Goal: Information Seeking & Learning: Check status

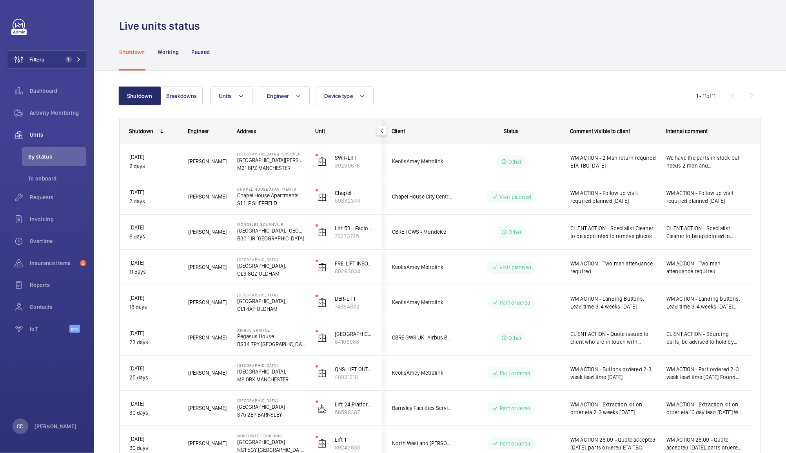
click at [696, 164] on span "We have the parts in stock but needs 2 men and Tony is tied up and Sean on holi…" at bounding box center [704, 162] width 76 height 16
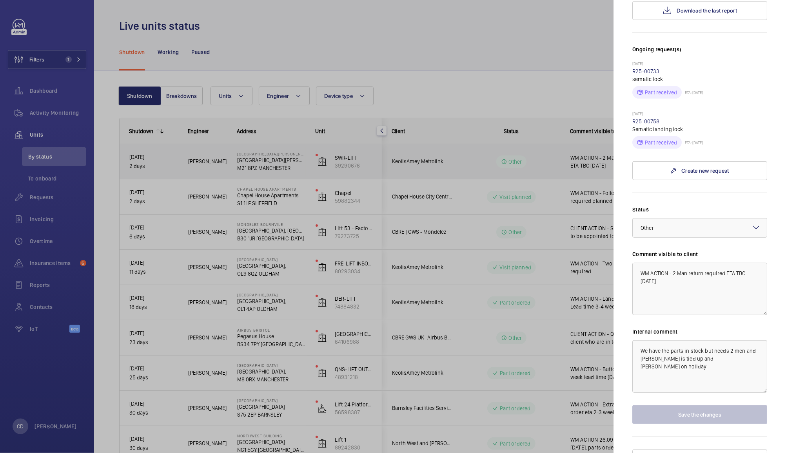
scroll to position [213, 0]
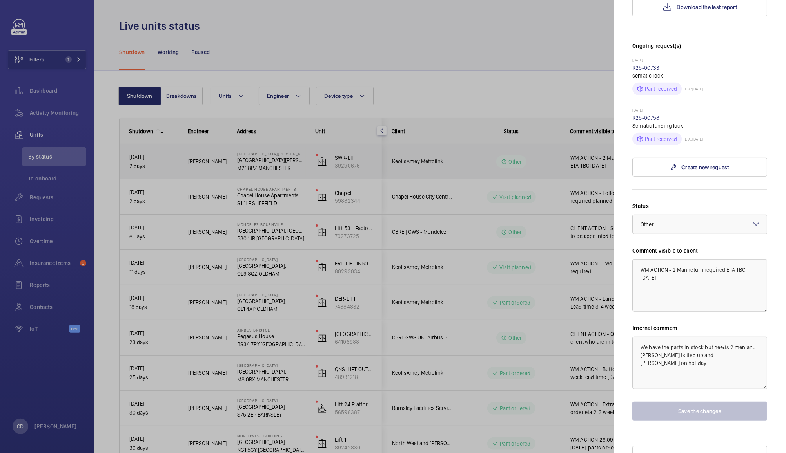
click at [571, 74] on div at bounding box center [393, 226] width 786 height 453
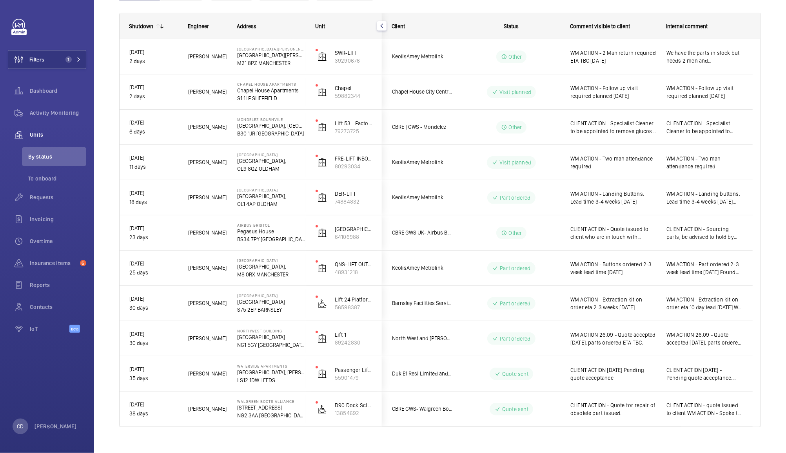
scroll to position [116, 0]
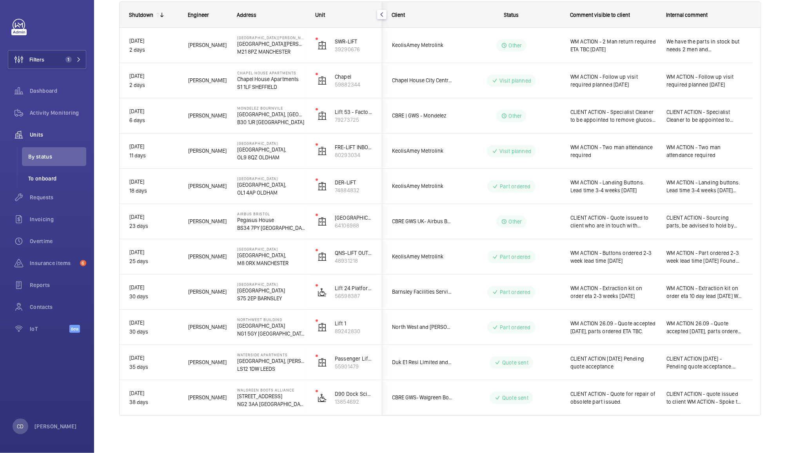
click at [50, 183] on li "To onboard" at bounding box center [54, 178] width 64 height 19
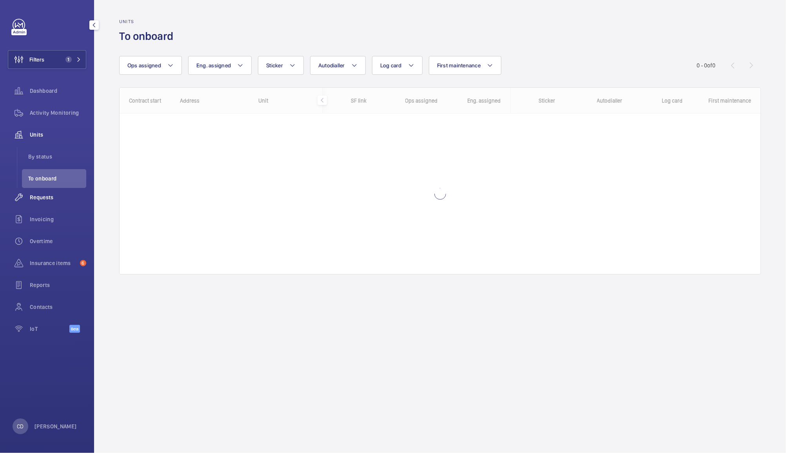
click at [45, 200] on span "Requests" at bounding box center [58, 198] width 56 height 8
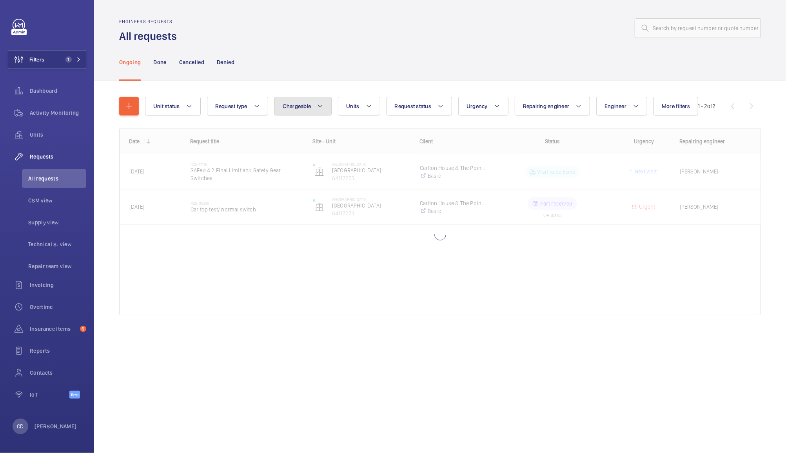
click at [307, 105] on span "Chargeable" at bounding box center [297, 106] width 29 height 6
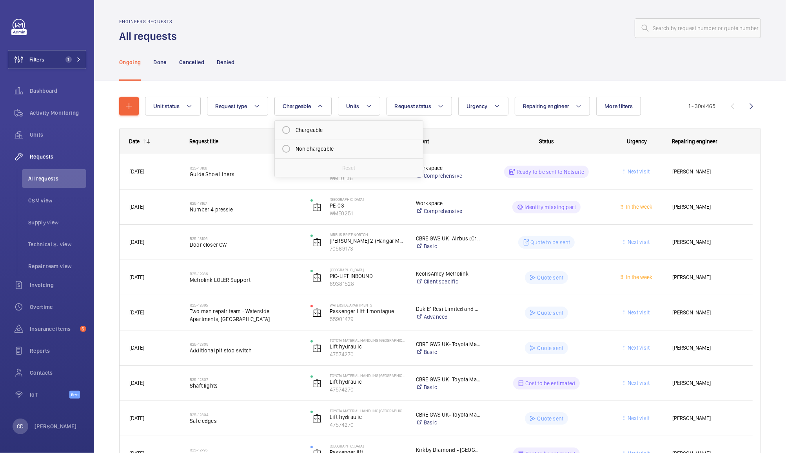
click at [315, 60] on div "Ongoing Done Cancelled Denied" at bounding box center [440, 61] width 642 height 37
click at [422, 106] on span "Request status" at bounding box center [413, 106] width 37 height 6
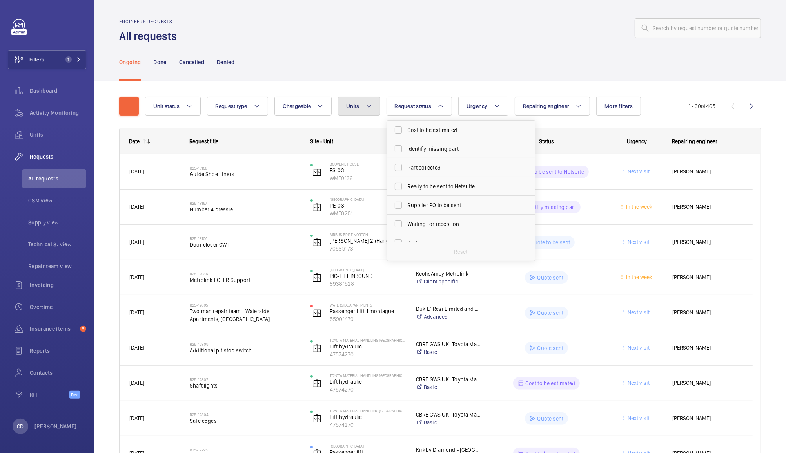
click at [354, 105] on span "Units" at bounding box center [352, 106] width 13 height 6
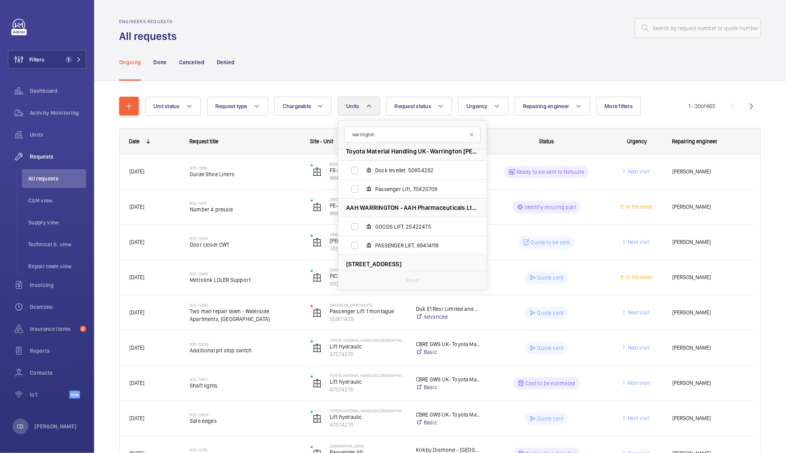
scroll to position [81, 0]
type input "warrington"
click at [352, 191] on input "Passenger Lift, 70420708" at bounding box center [355, 191] width 16 height 16
checkbox input "true"
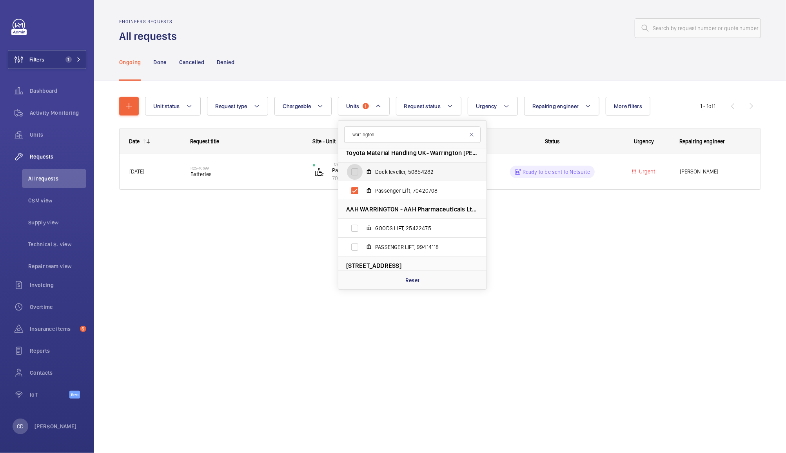
click at [358, 170] on input "Dock leveller, 50854282" at bounding box center [355, 172] width 16 height 16
checkbox input "true"
click at [300, 268] on div "Engineers requests All requests Ongoing Done Cancelled Denied Unit status Reque…" at bounding box center [440, 226] width 692 height 453
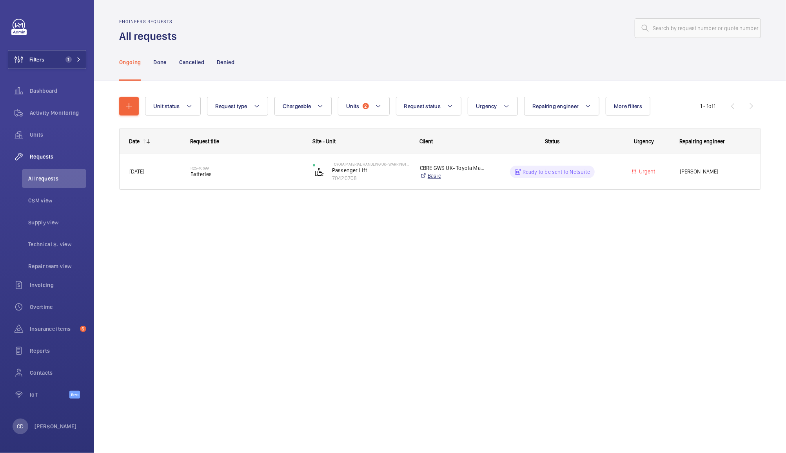
click at [474, 172] on link "Basic" at bounding box center [453, 176] width 66 height 8
click at [200, 170] on span "Batteries" at bounding box center [246, 174] width 112 height 8
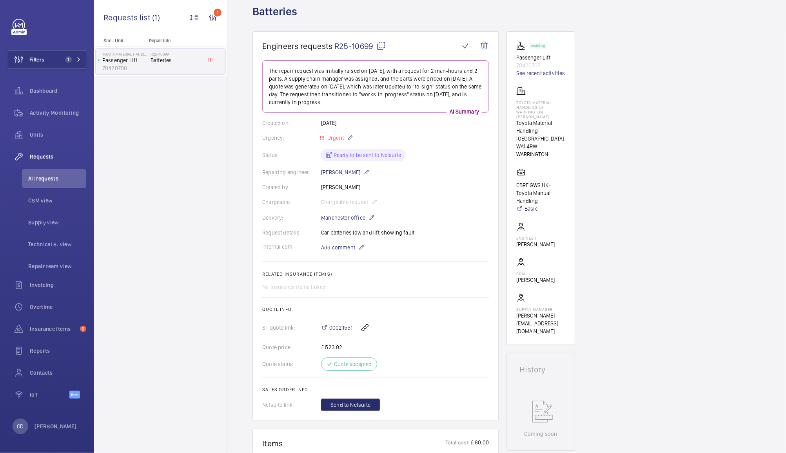
scroll to position [46, 0]
click at [377, 43] on mat-icon at bounding box center [380, 44] width 9 height 9
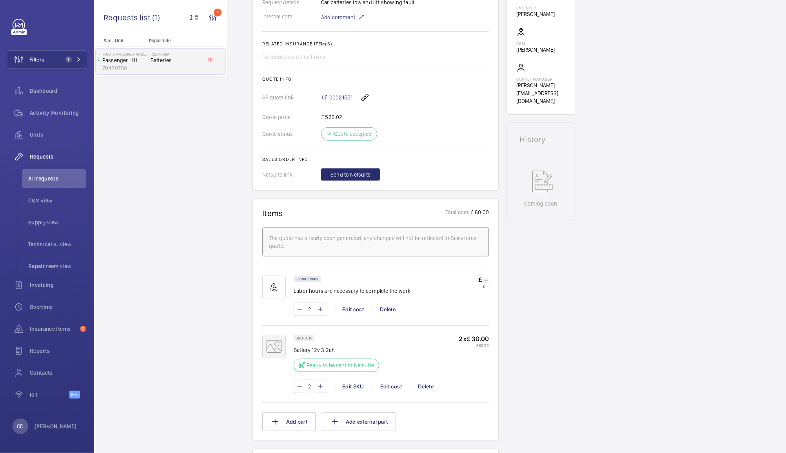
scroll to position [255, 0]
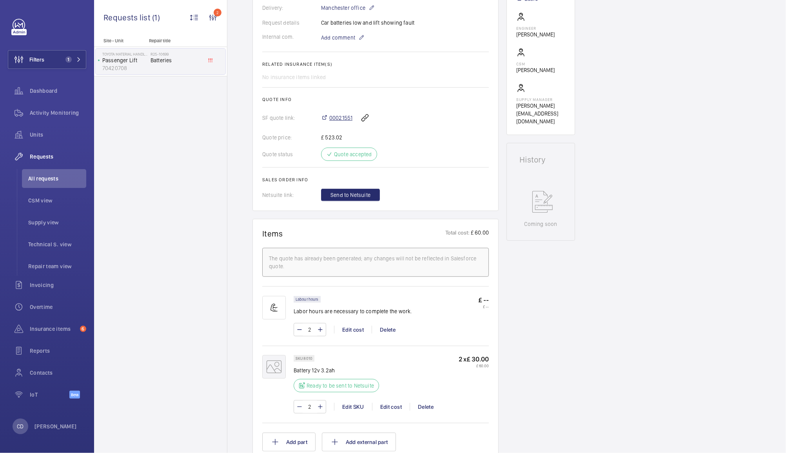
click at [340, 119] on span "00021551" at bounding box center [340, 118] width 23 height 8
click at [43, 181] on span "All requests" at bounding box center [57, 179] width 58 height 8
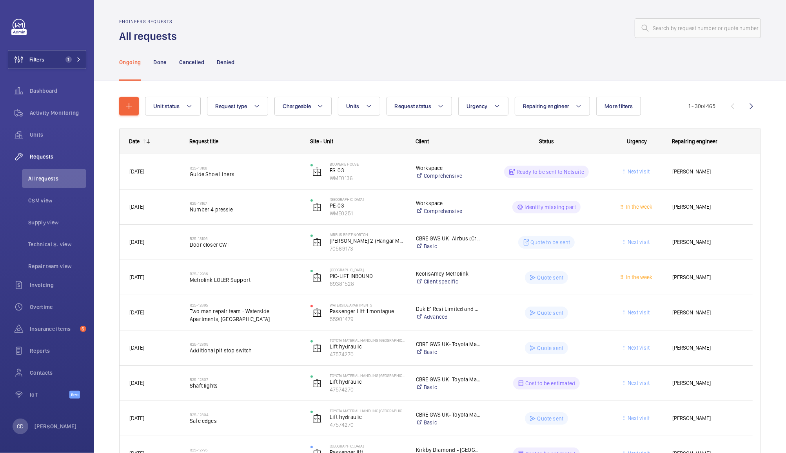
click at [586, 243] on wm-front-pills-cell "Quote to be sent" at bounding box center [546, 242] width 111 height 13
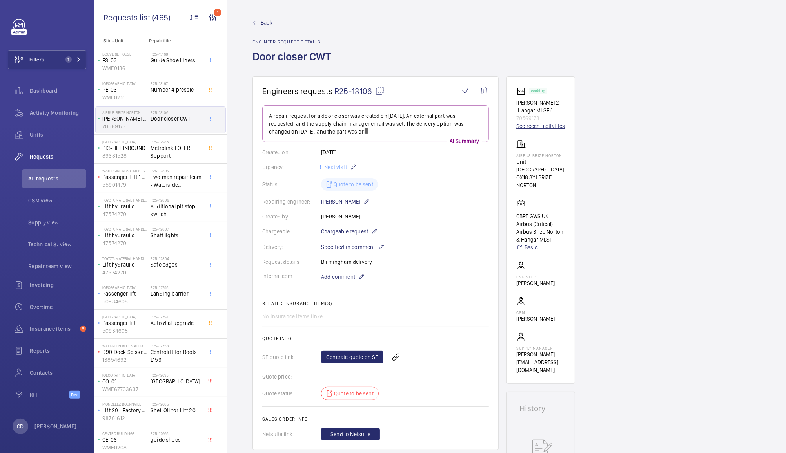
click at [538, 125] on link "See recent activities" at bounding box center [540, 126] width 49 height 8
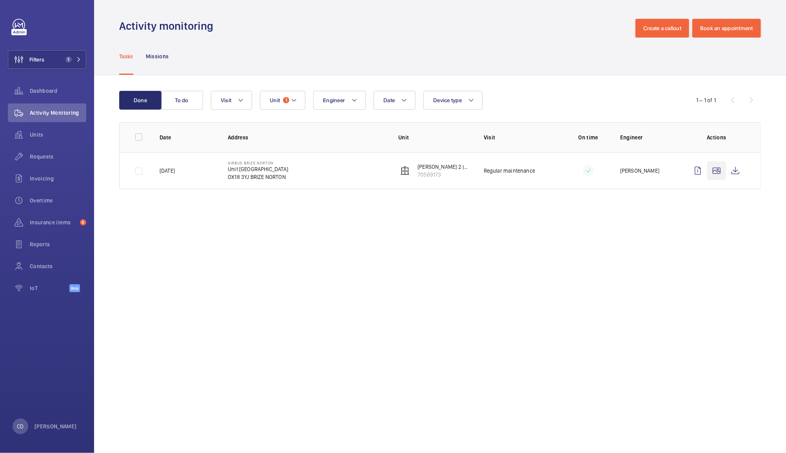
click at [717, 174] on wm-front-icon-button at bounding box center [716, 170] width 19 height 19
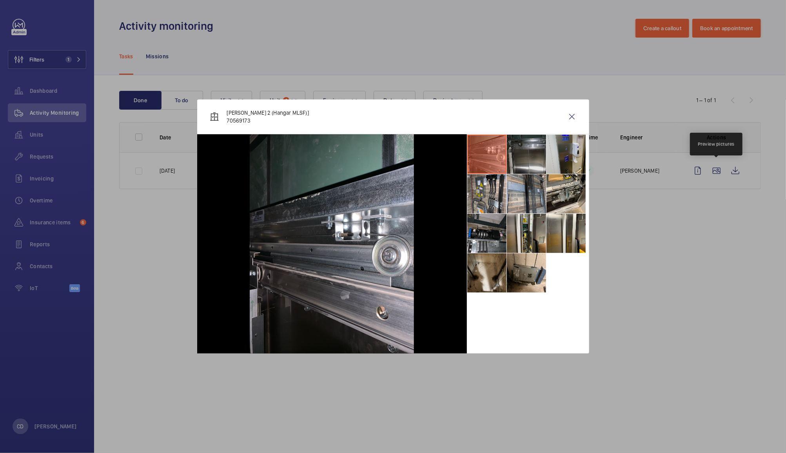
click at [526, 161] on li at bounding box center [526, 154] width 39 height 39
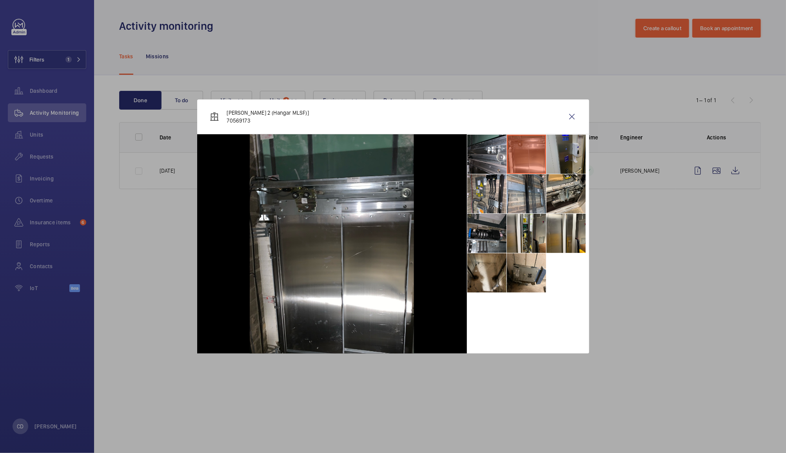
click at [563, 150] on li at bounding box center [565, 154] width 39 height 39
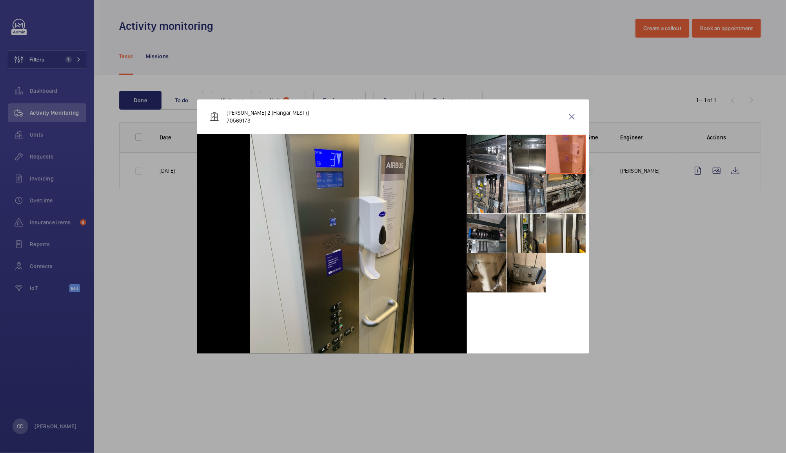
click at [561, 194] on li at bounding box center [565, 193] width 39 height 39
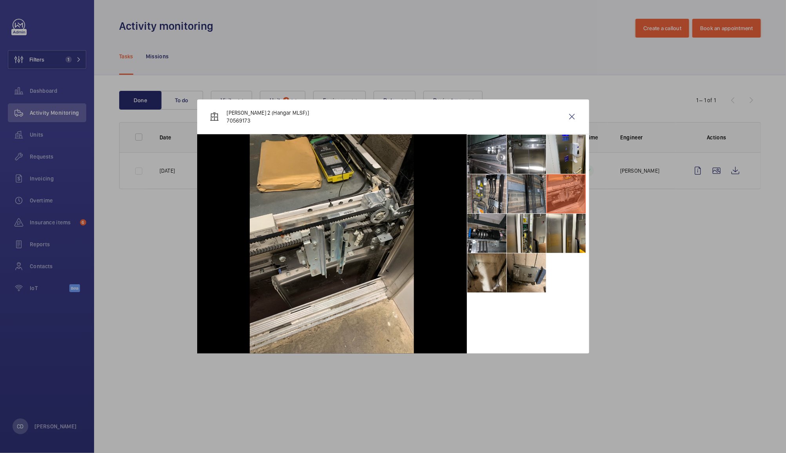
click at [527, 192] on li at bounding box center [526, 193] width 39 height 39
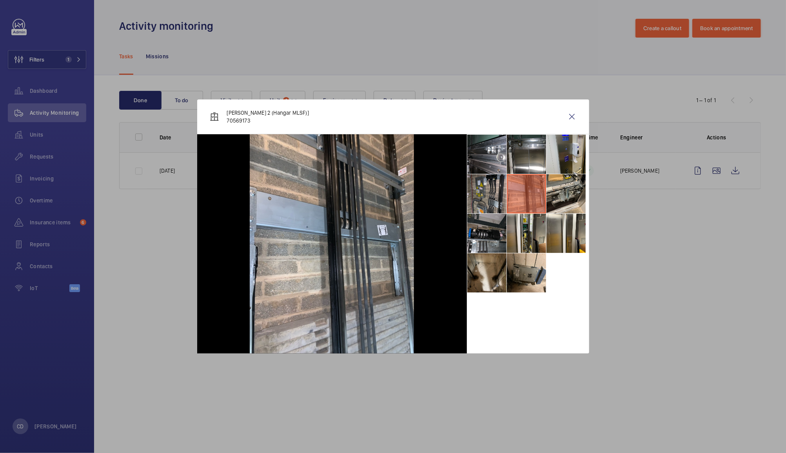
click at [492, 188] on li at bounding box center [486, 193] width 39 height 39
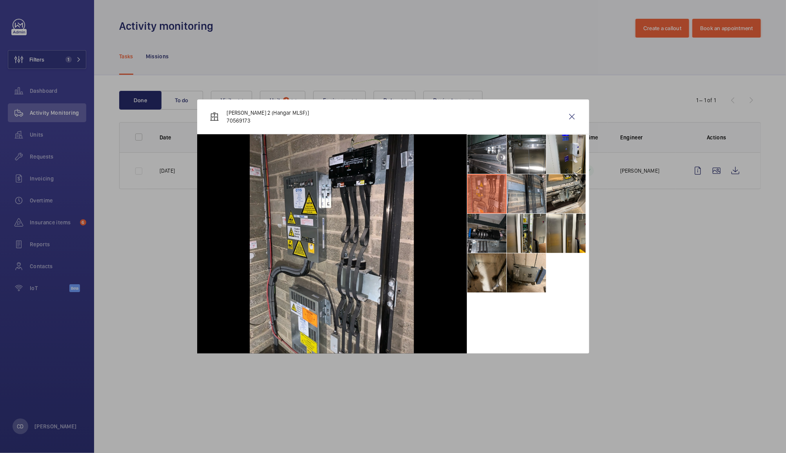
click at [488, 236] on li at bounding box center [486, 233] width 39 height 39
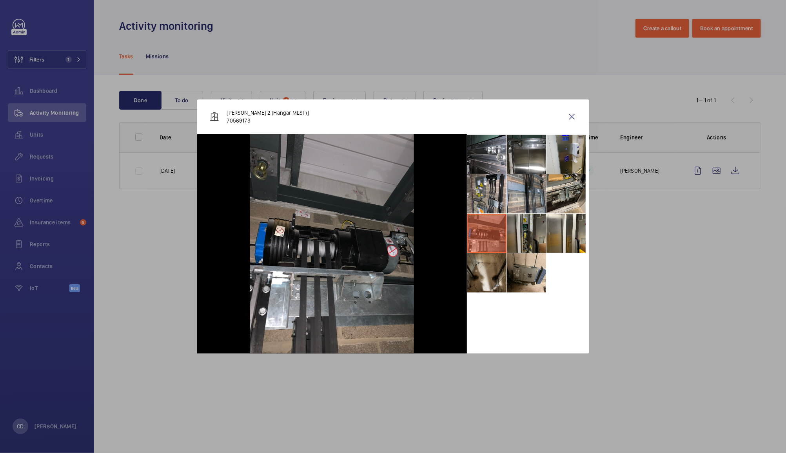
click at [526, 232] on li at bounding box center [526, 233] width 39 height 39
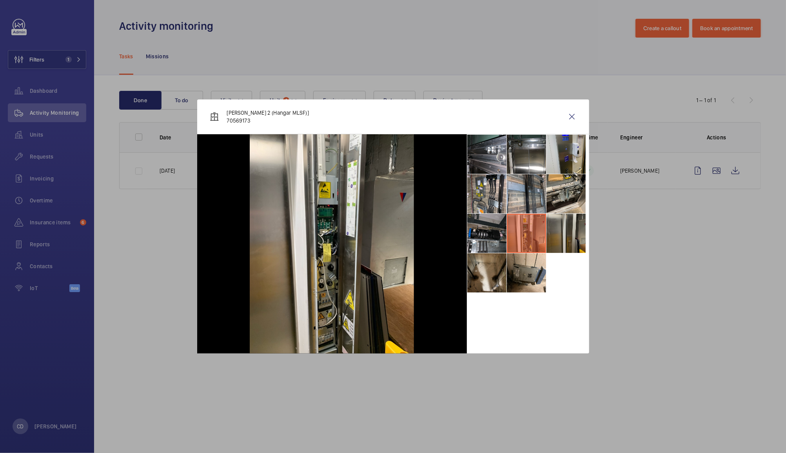
click at [560, 236] on li at bounding box center [565, 233] width 39 height 39
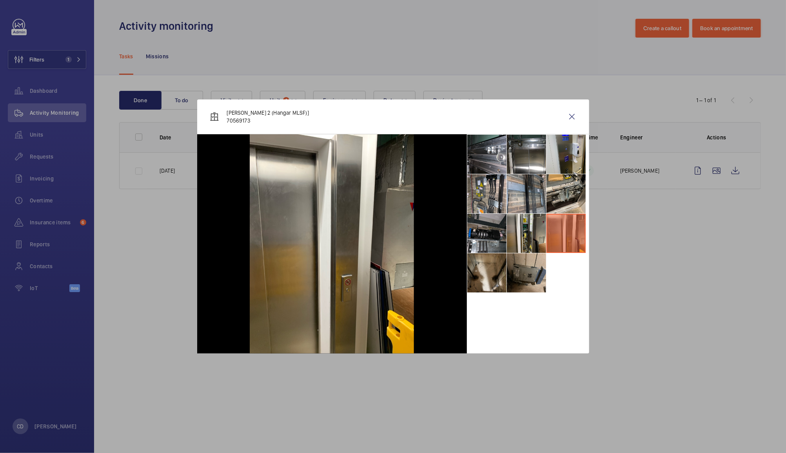
click at [530, 273] on li at bounding box center [526, 273] width 39 height 39
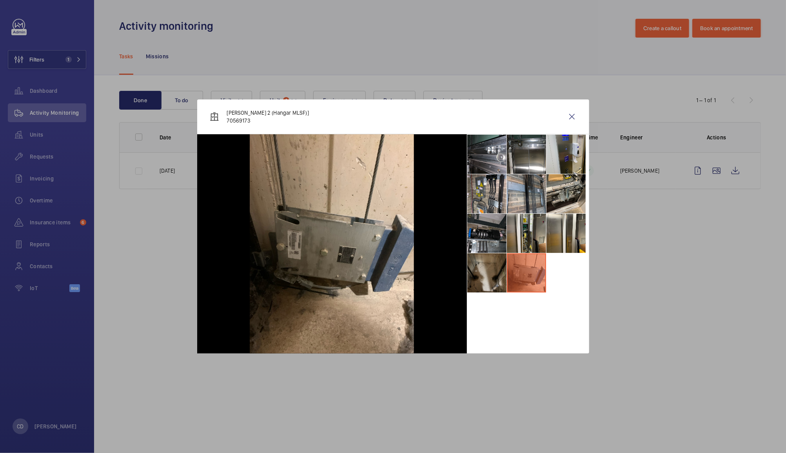
click at [500, 285] on li at bounding box center [486, 273] width 39 height 39
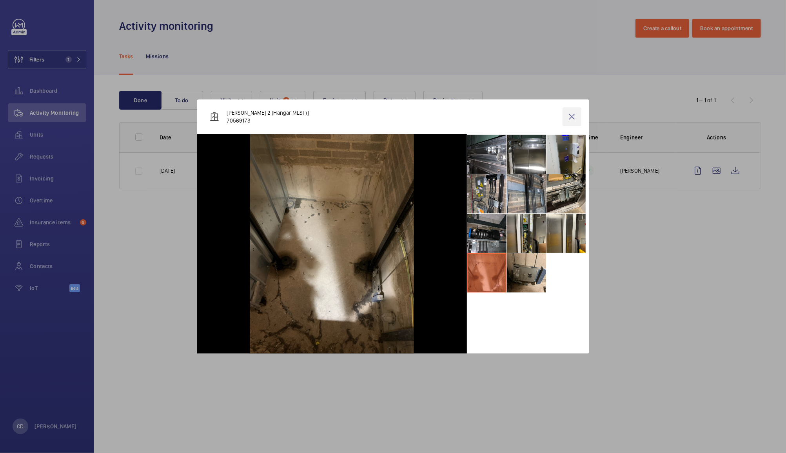
click at [571, 121] on wm-front-icon-button at bounding box center [571, 116] width 19 height 19
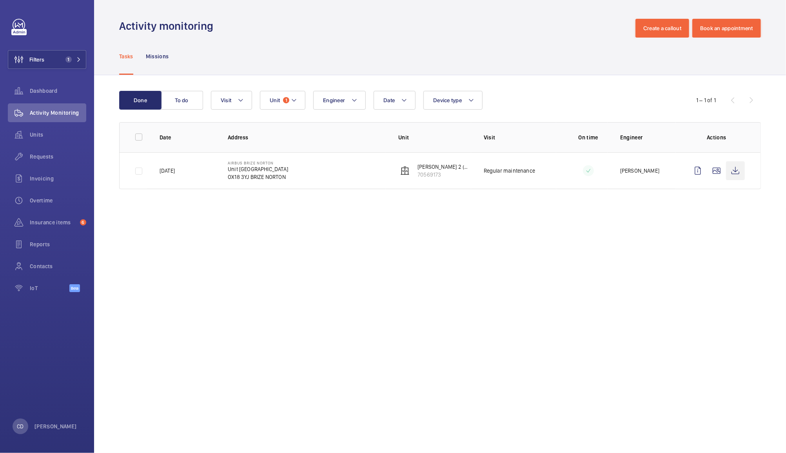
click at [738, 171] on wm-front-icon-button at bounding box center [735, 170] width 19 height 19
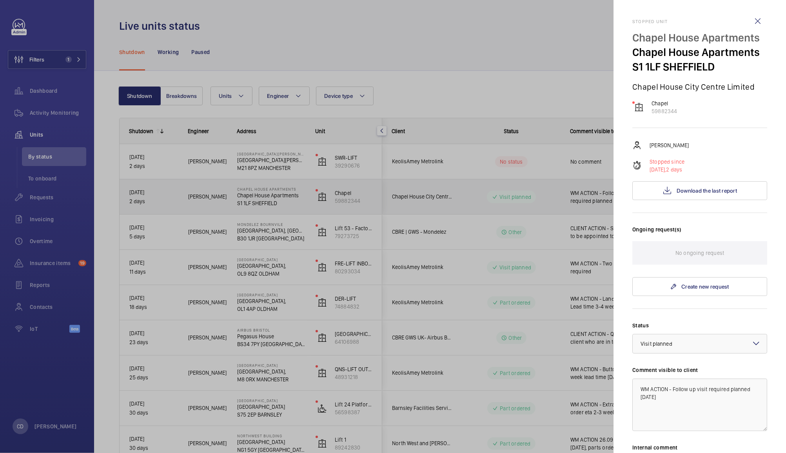
scroll to position [116, 0]
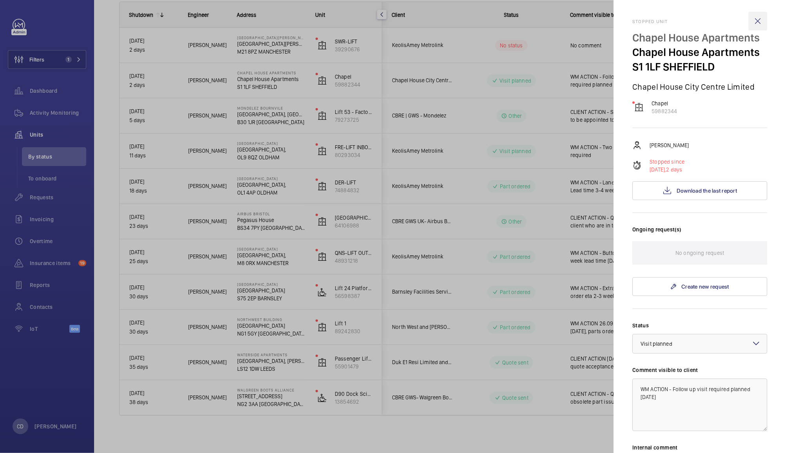
click at [749, 21] on wm-front-icon-button at bounding box center [757, 21] width 19 height 19
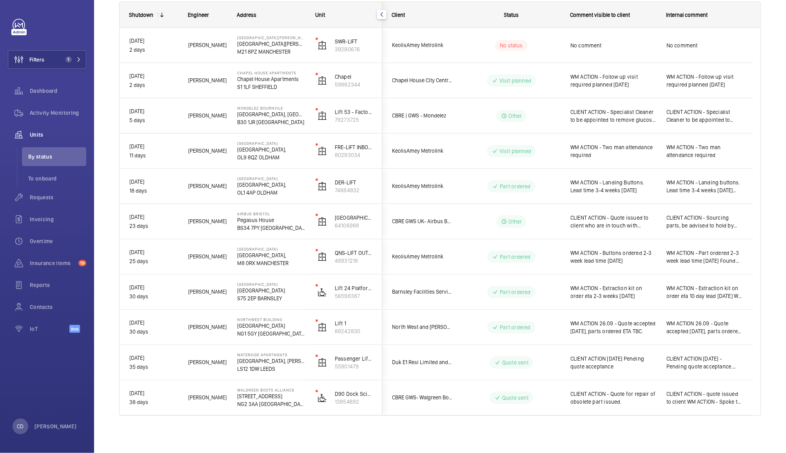
click at [640, 82] on span "WM ACTION - Follow up visit required planned [DATE]" at bounding box center [613, 81] width 86 height 16
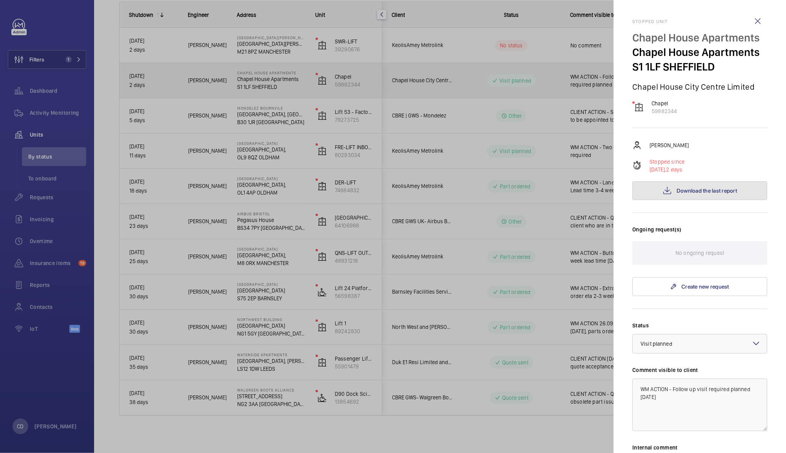
click at [711, 194] on span "Download the last report" at bounding box center [706, 191] width 60 height 6
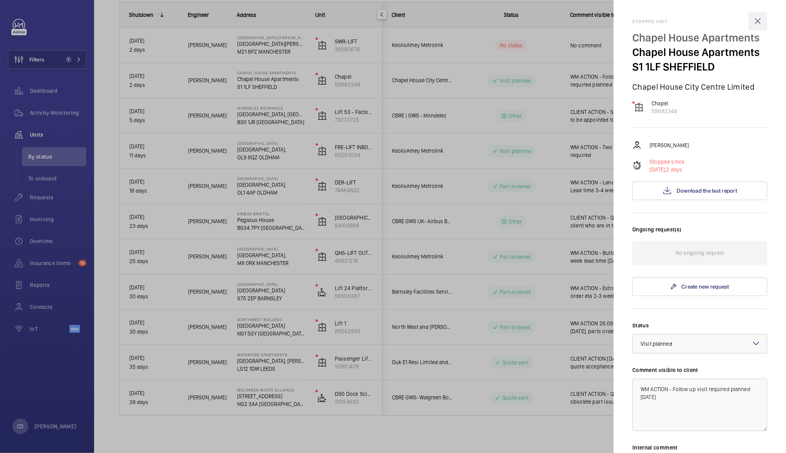
click at [748, 18] on wm-front-icon-button at bounding box center [757, 21] width 19 height 19
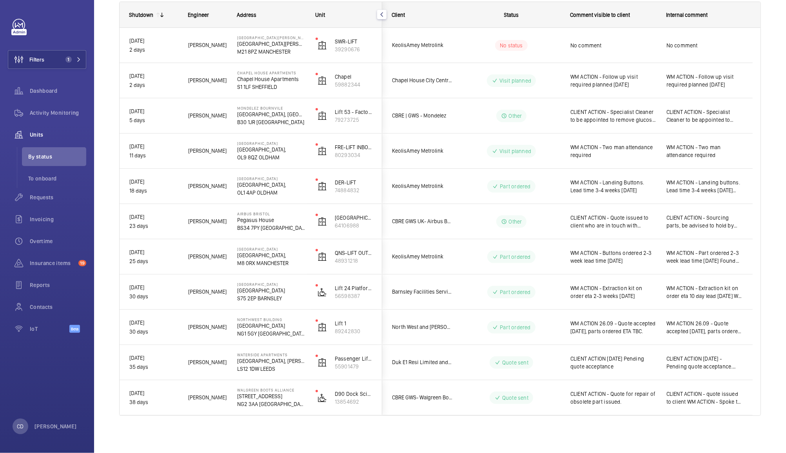
scroll to position [0, 0]
